Goal: Navigation & Orientation: Find specific page/section

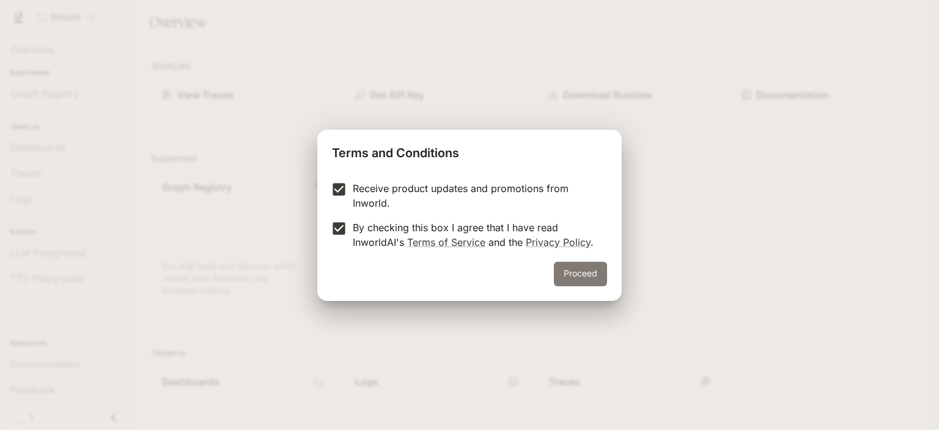
click at [581, 276] on button "Proceed" at bounding box center [580, 274] width 53 height 24
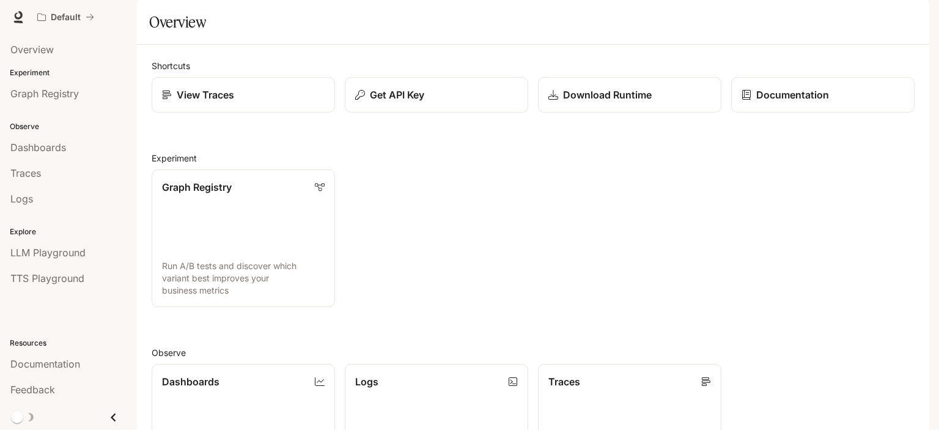
click at [260, 146] on div "Shortcuts View Traces Get API Key Download Runtime Documentation Experiment Gra…" at bounding box center [533, 377] width 763 height 636
click at [246, 113] on link "View Traces" at bounding box center [243, 95] width 185 height 36
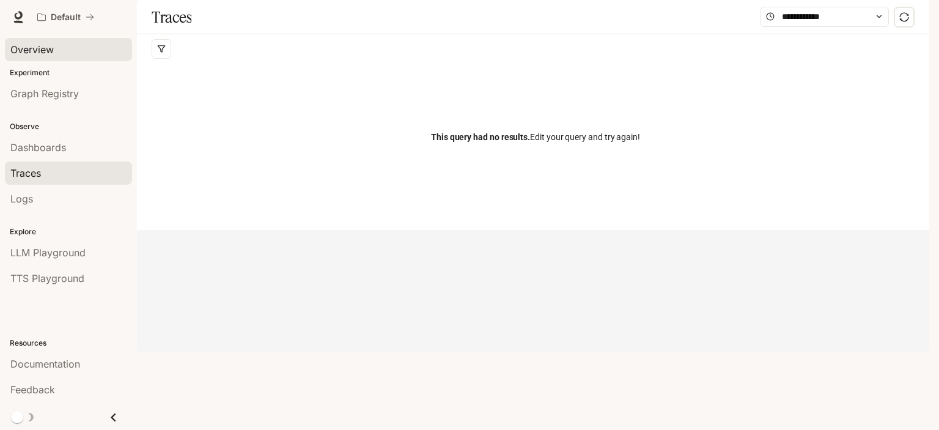
click at [69, 43] on div "Overview" at bounding box center [68, 49] width 116 height 15
